Goal: Task Accomplishment & Management: Use online tool/utility

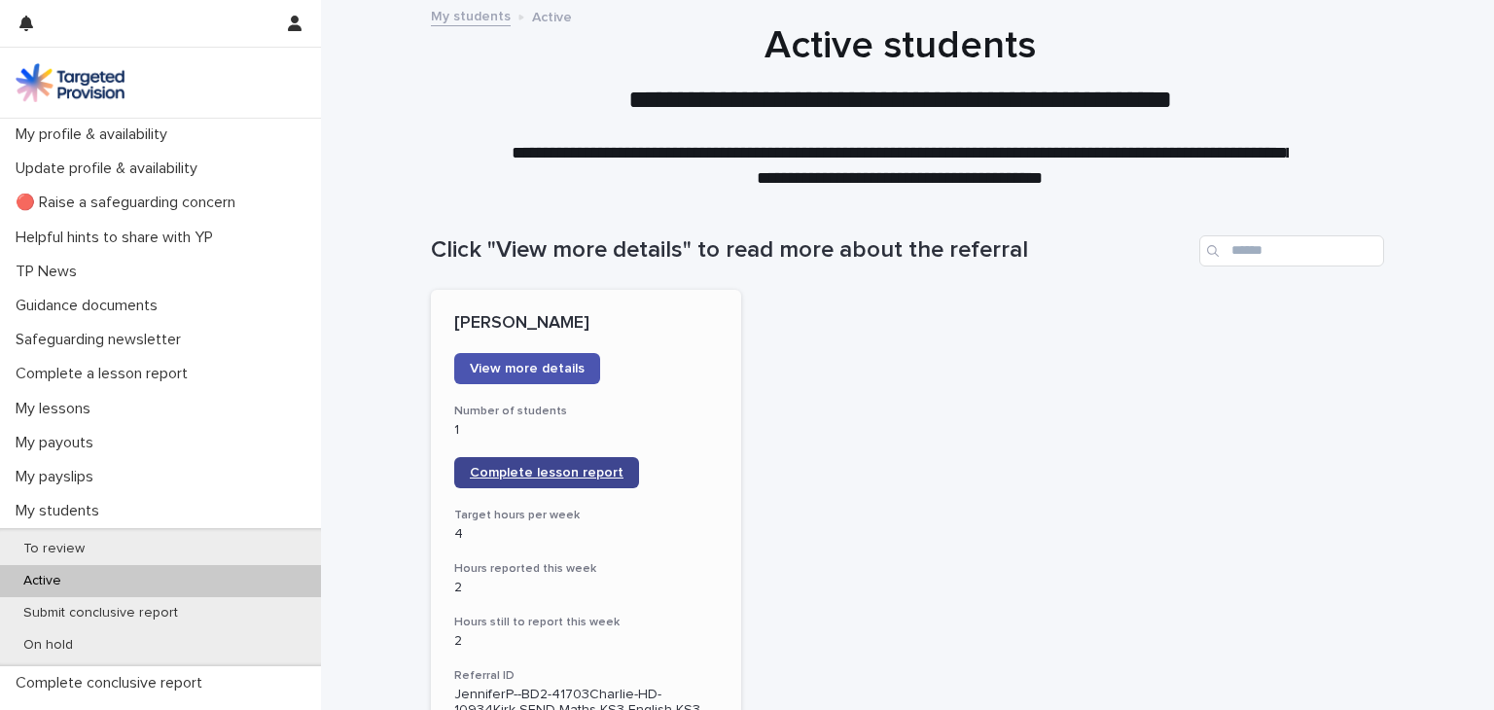
click at [523, 477] on span "Complete lesson report" at bounding box center [547, 473] width 154 height 14
click at [490, 478] on span "Complete lesson report" at bounding box center [547, 473] width 154 height 14
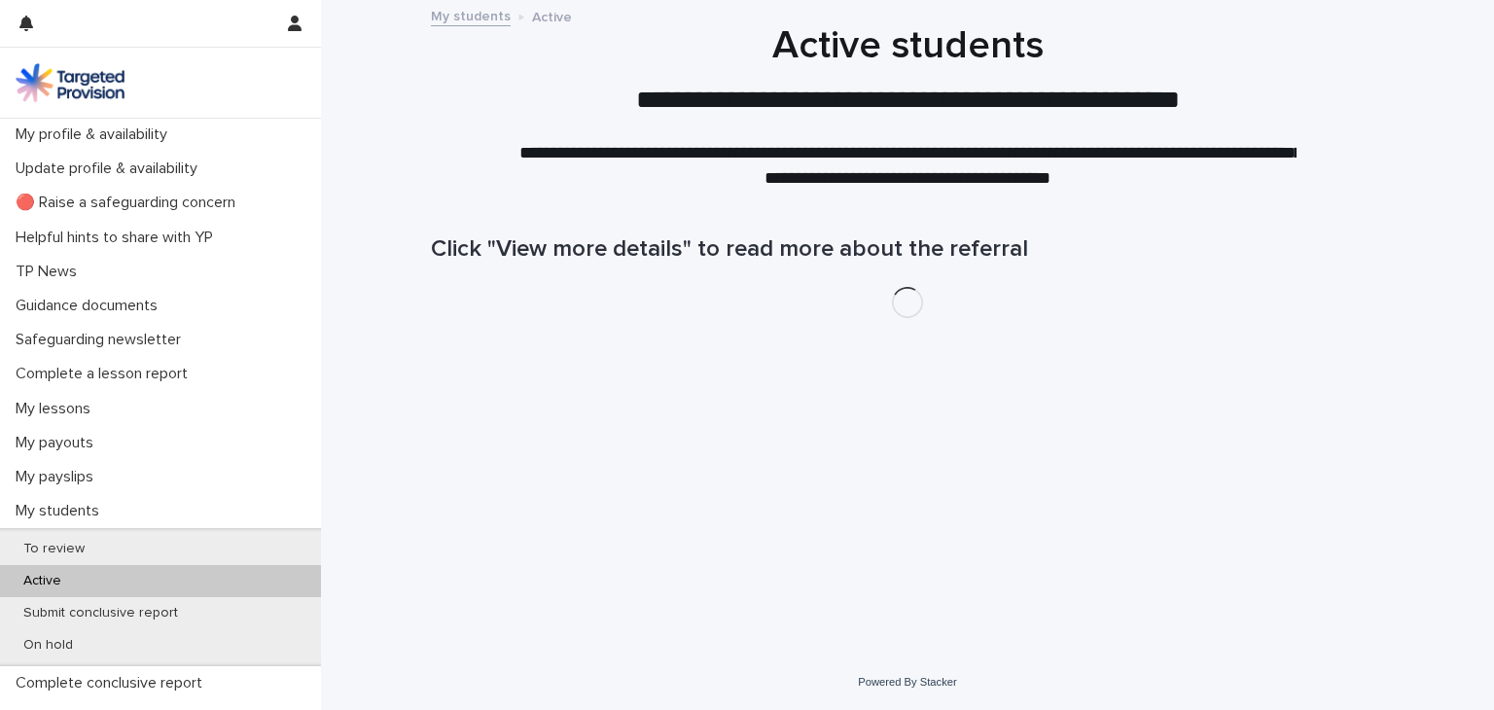
click at [81, 575] on div "Active" at bounding box center [160, 581] width 321 height 32
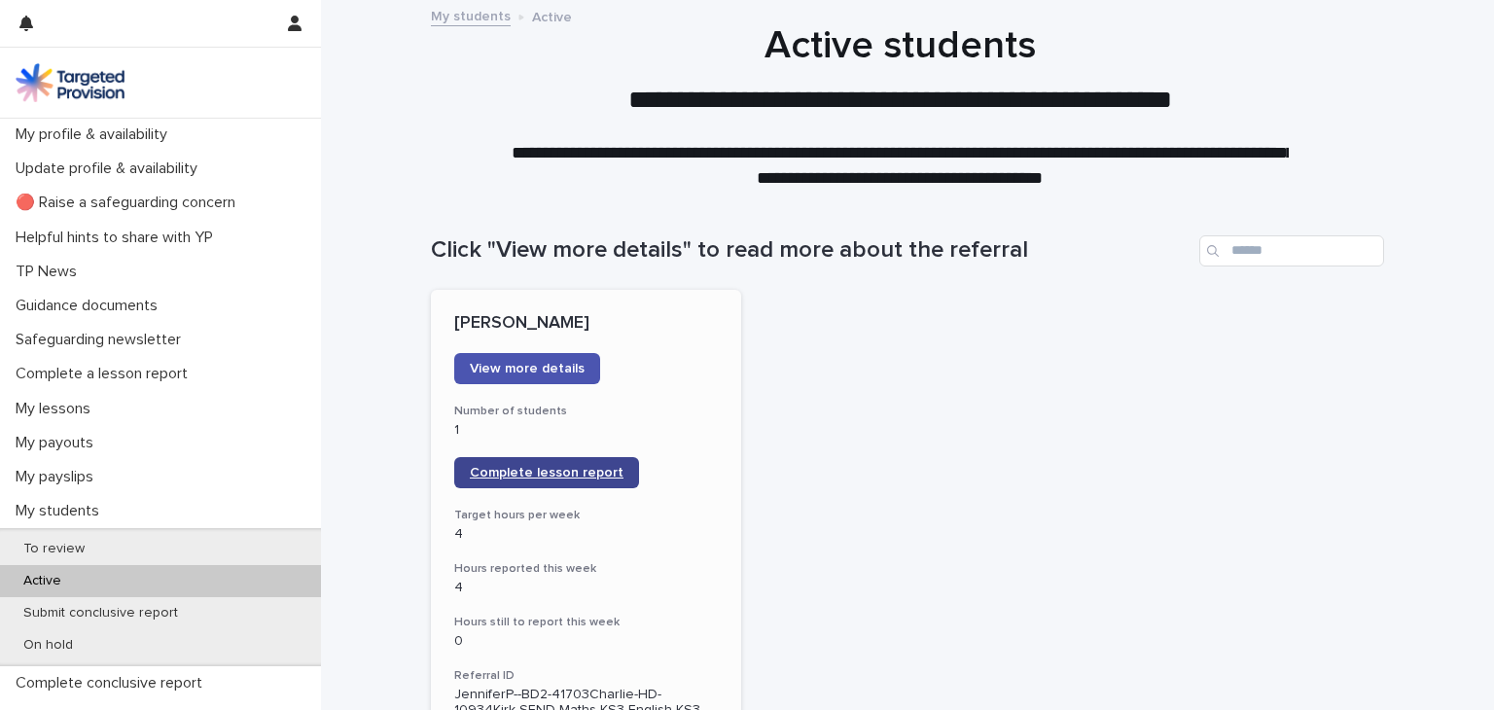
click at [467, 481] on link "Complete lesson report" at bounding box center [546, 472] width 185 height 31
